Goal: Register for event/course

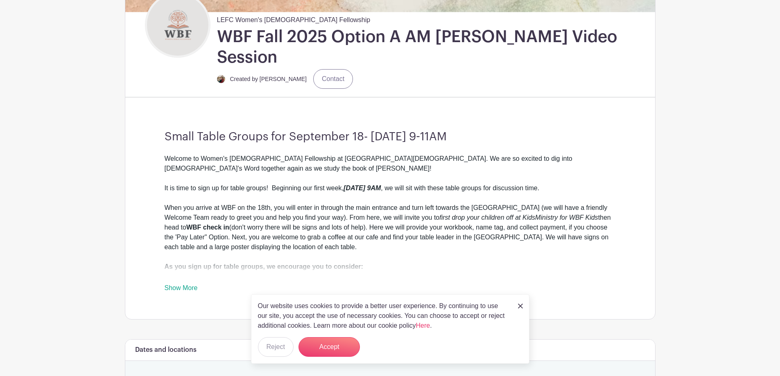
scroll to position [201, 0]
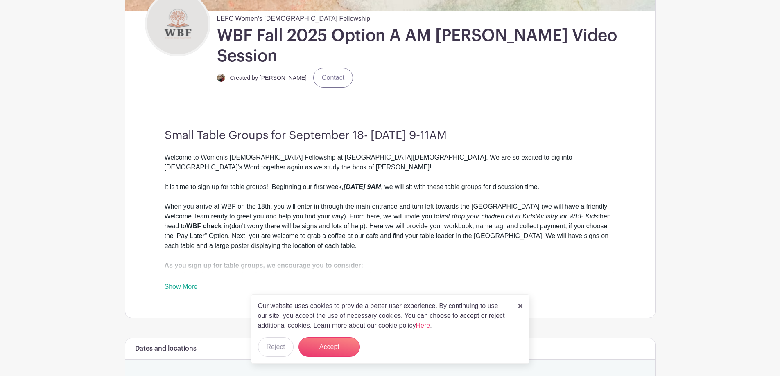
click at [519, 304] on img at bounding box center [520, 306] width 5 height 5
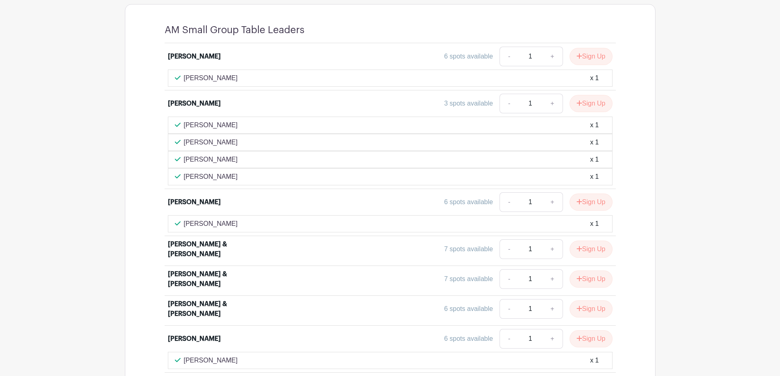
scroll to position [659, 0]
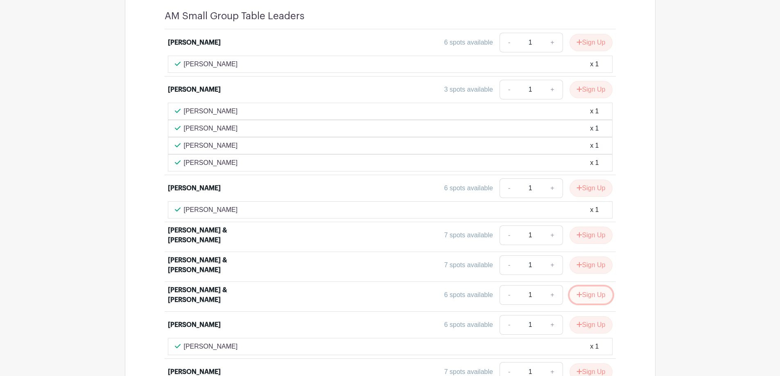
click at [585, 287] on button "Sign Up" at bounding box center [591, 295] width 43 height 17
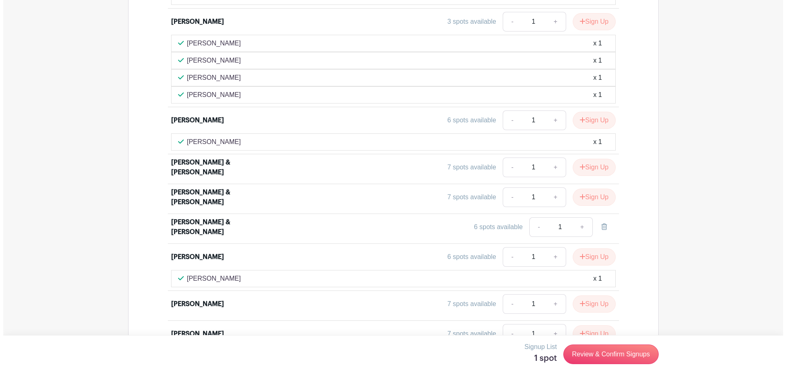
scroll to position [726, 0]
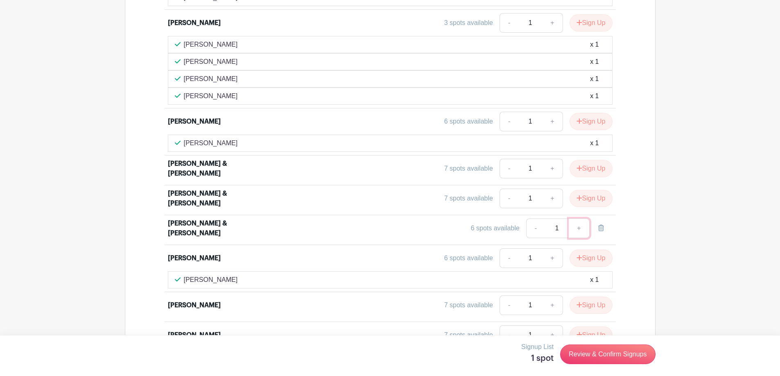
click at [578, 219] on link "+" at bounding box center [579, 229] width 20 height 20
type input "2"
click at [537, 219] on link "-" at bounding box center [535, 229] width 19 height 20
type input "1"
click at [582, 352] on link "Review & Confirm Signups" at bounding box center [607, 355] width 95 height 20
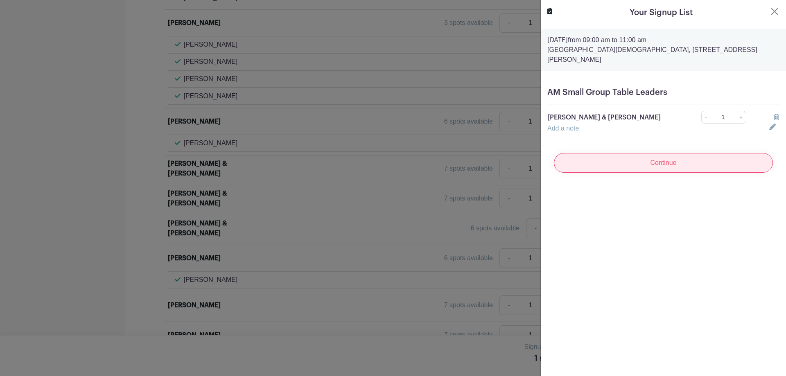
click at [653, 153] on input "Continue" at bounding box center [663, 163] width 219 height 20
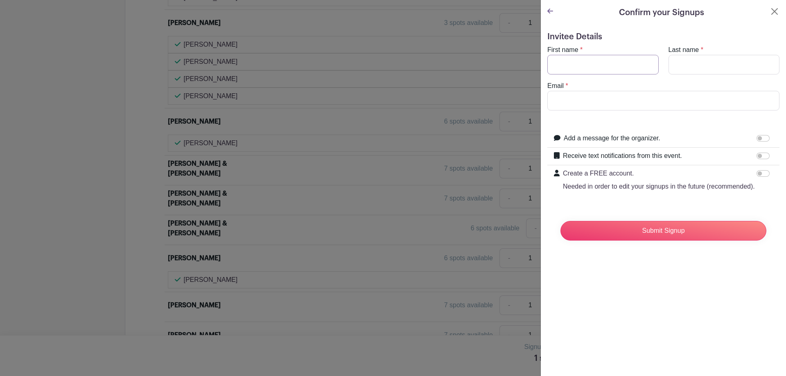
click at [565, 63] on input "First name" at bounding box center [603, 65] width 111 height 20
type input "[PERSON_NAME]"
type input "[EMAIL_ADDRESS][DOMAIN_NAME]"
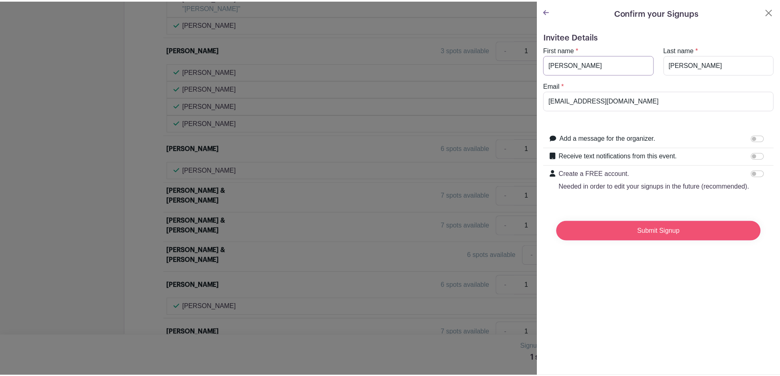
scroll to position [753, 0]
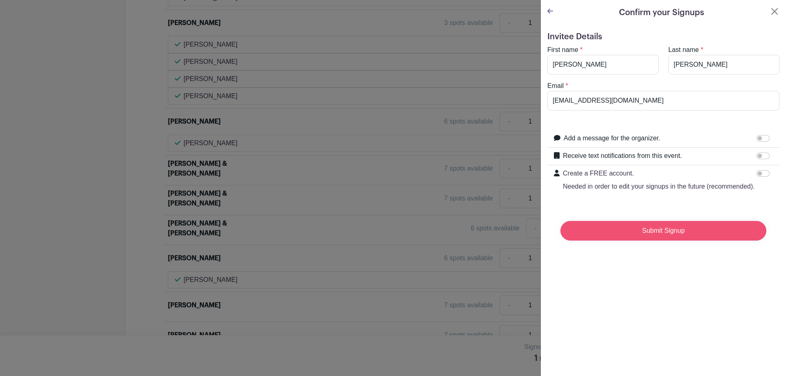
click at [616, 241] on input "Submit Signup" at bounding box center [664, 231] width 206 height 20
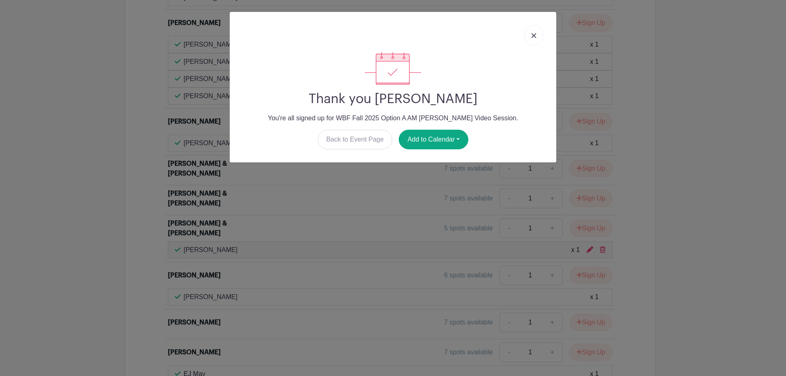
click at [533, 35] on img at bounding box center [534, 35] width 5 height 5
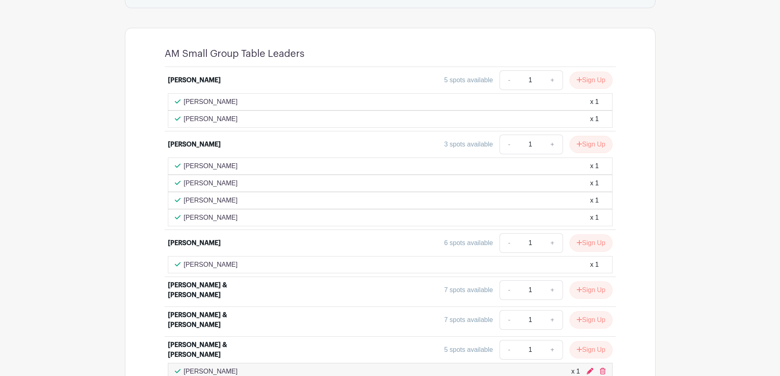
scroll to position [594, 0]
